Goal: Information Seeking & Learning: Find specific fact

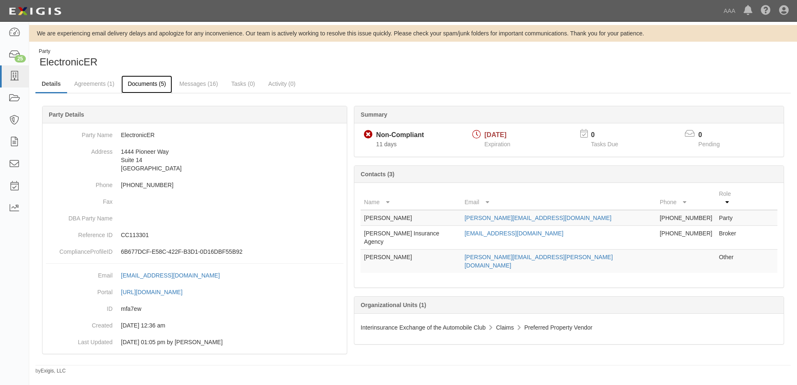
click at [139, 85] on link "Documents (5)" at bounding box center [146, 84] width 51 height 18
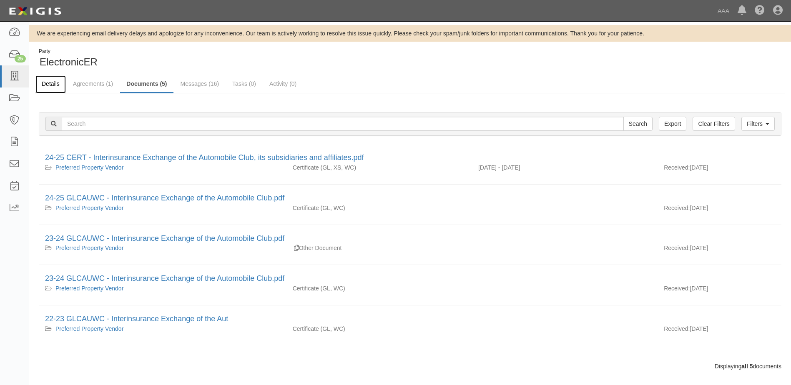
click at [60, 83] on link "Details" at bounding box center [50, 84] width 30 height 18
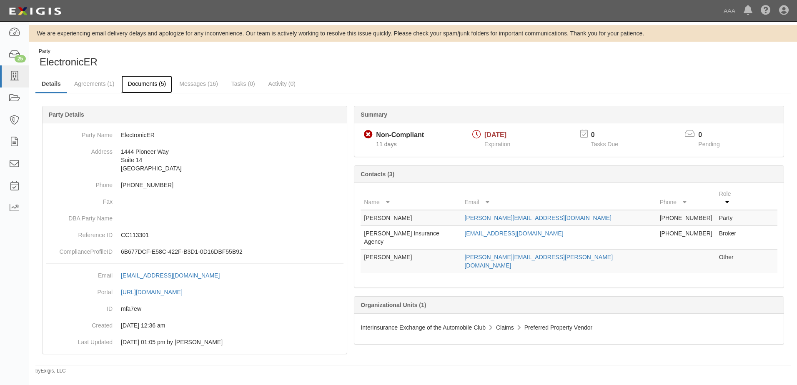
click at [166, 85] on link "Documents (5)" at bounding box center [146, 84] width 51 height 18
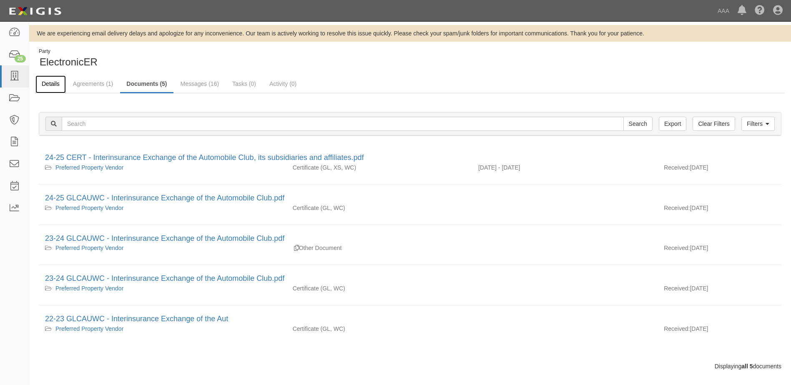
click at [49, 78] on link "Details" at bounding box center [50, 84] width 30 height 18
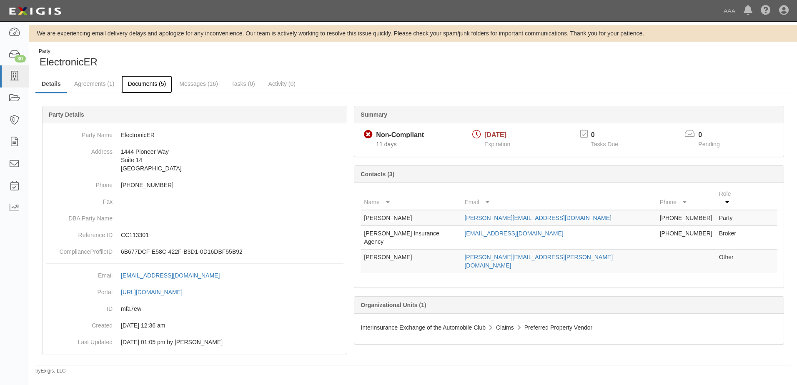
click at [153, 86] on link "Documents (5)" at bounding box center [146, 84] width 51 height 18
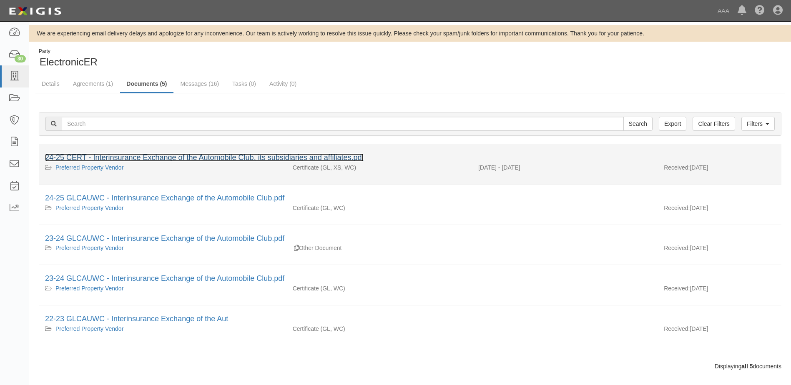
click at [183, 154] on link "24-25 CERT - Interinsurance Exchange of the Automobile Club, its subsidiaries a…" at bounding box center [204, 157] width 319 height 8
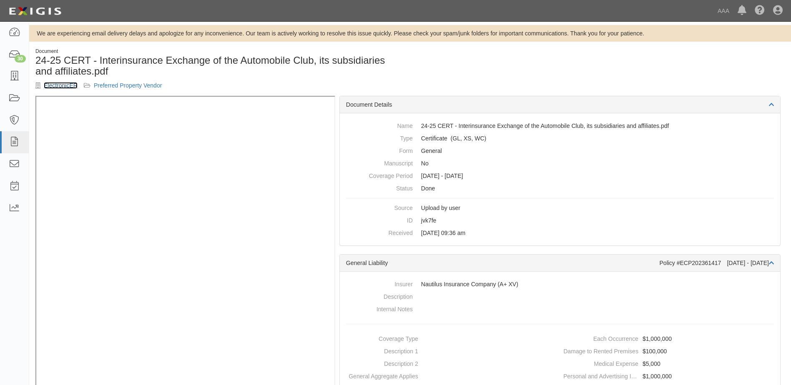
click at [55, 85] on link "ElectronicER" at bounding box center [61, 85] width 34 height 7
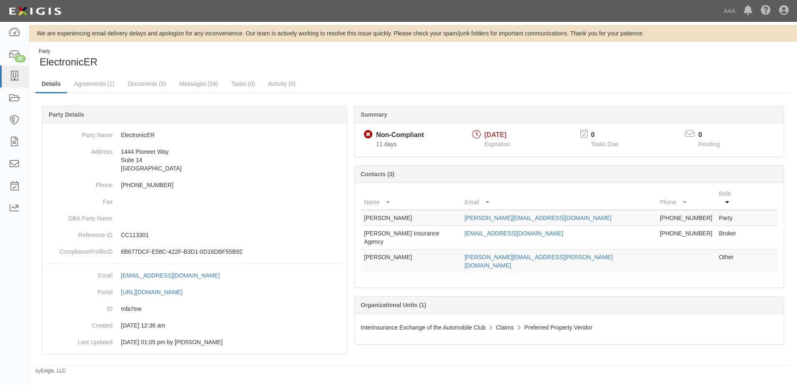
drag, startPoint x: 117, startPoint y: 110, endPoint x: 174, endPoint y: 44, distance: 87.5
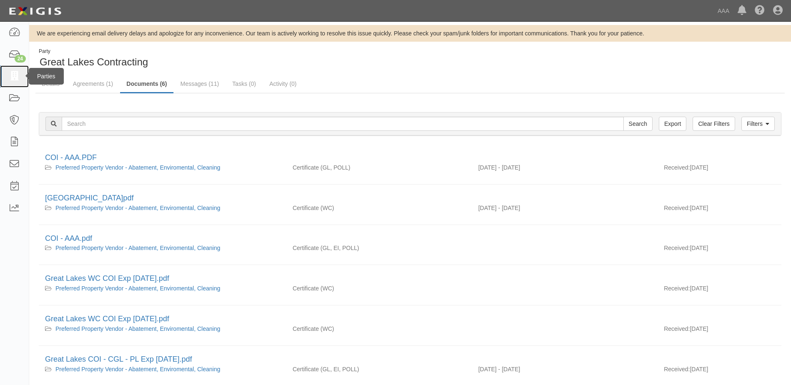
click at [18, 78] on icon at bounding box center [14, 77] width 12 height 10
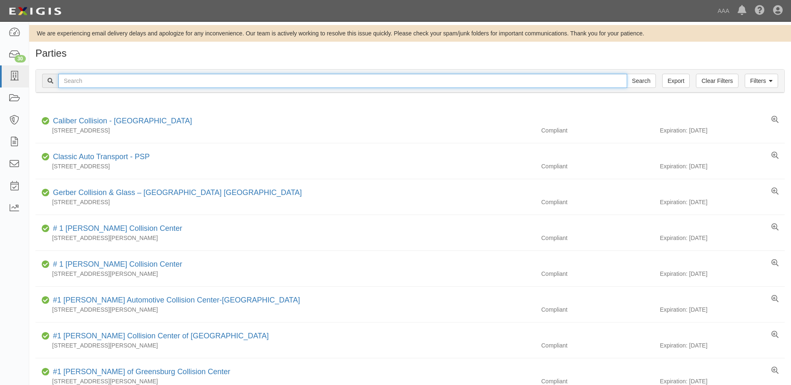
click at [82, 86] on input "text" at bounding box center [342, 81] width 569 height 14
type input "electrostar"
click at [627, 74] on input "Search" at bounding box center [641, 81] width 29 height 14
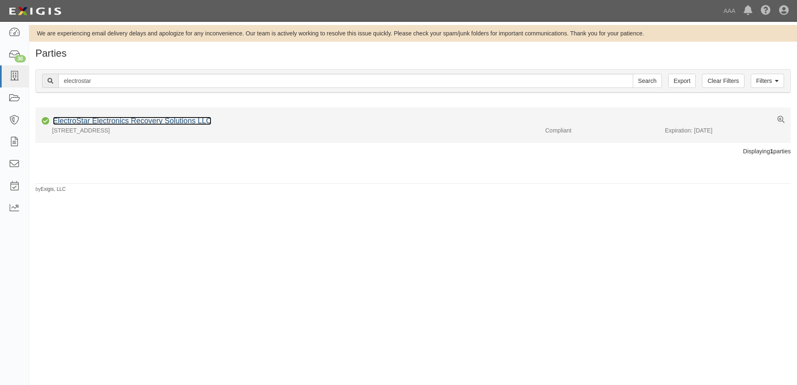
click at [166, 119] on link "ElectroStar Electronics Recovery Solutions LLC" at bounding box center [132, 121] width 158 height 8
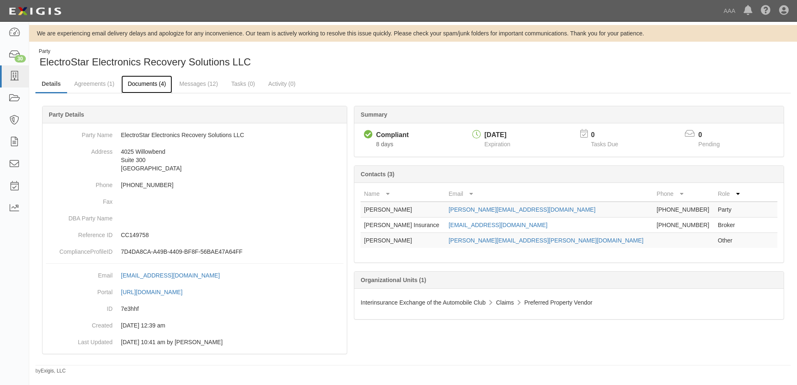
click at [151, 87] on link "Documents (4)" at bounding box center [146, 84] width 51 height 18
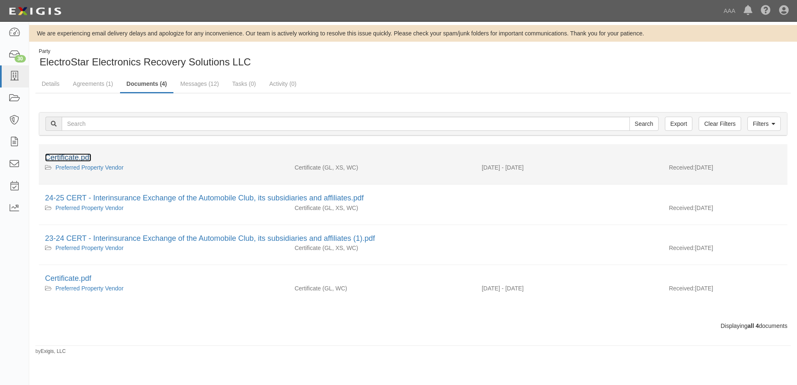
click at [61, 158] on link "Certificate.pdf" at bounding box center [68, 157] width 46 height 8
